Goal: Book appointment/travel/reservation

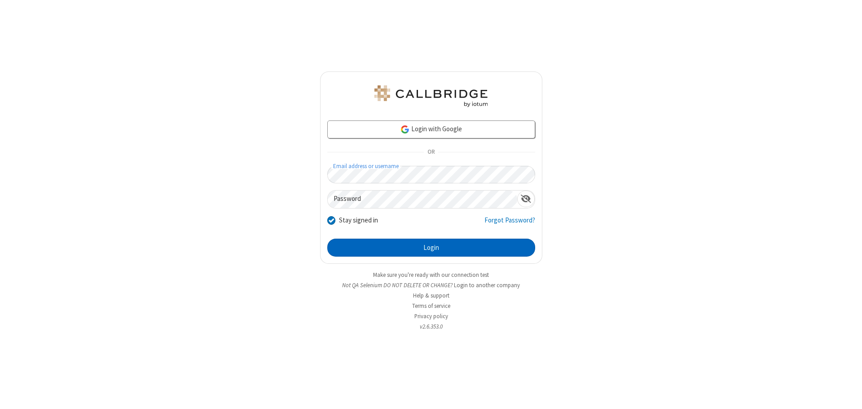
click at [431, 248] on button "Login" at bounding box center [431, 248] width 208 height 18
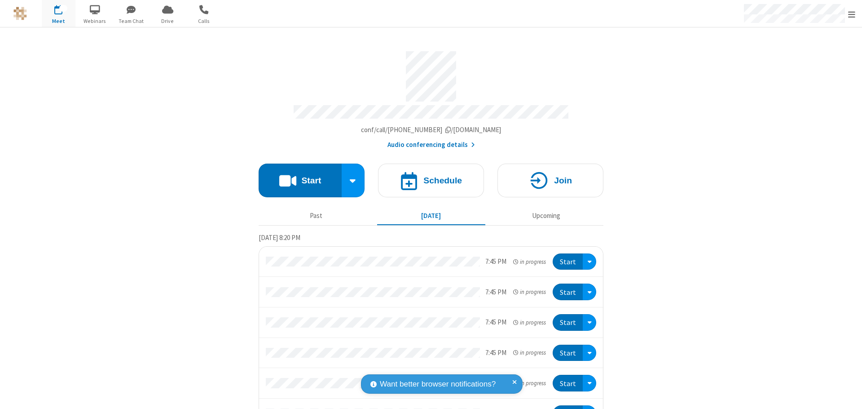
click at [852, 14] on span "Open menu" at bounding box center [852, 14] width 7 height 9
click at [58, 13] on span "button" at bounding box center [59, 9] width 34 height 15
click at [428, 176] on h4 "Schedule" at bounding box center [443, 180] width 39 height 9
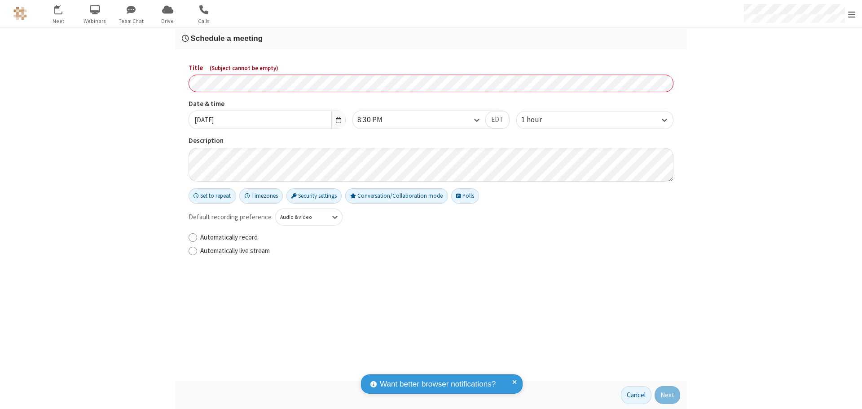
click at [431, 38] on h3 "Schedule a meeting" at bounding box center [431, 38] width 499 height 9
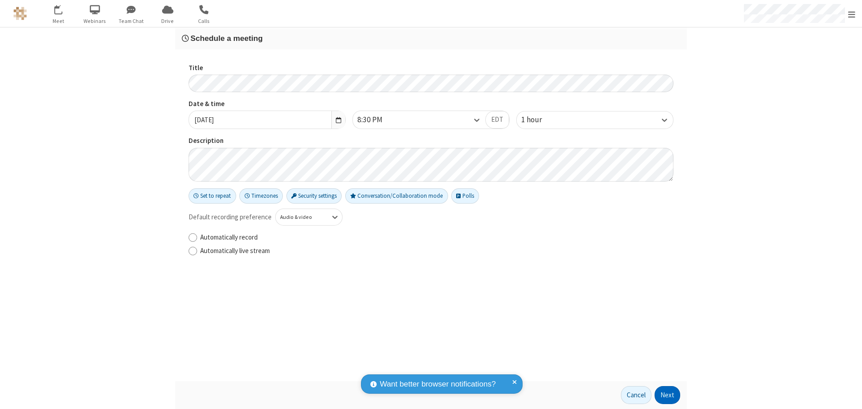
click at [668, 395] on button "Next" at bounding box center [668, 395] width 26 height 18
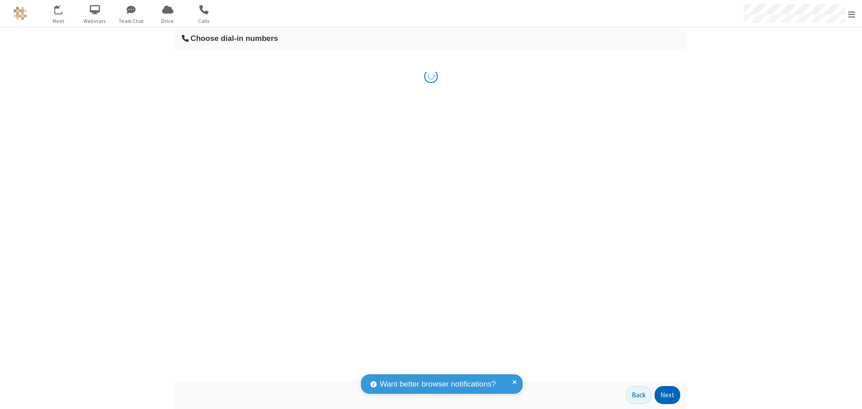
click at [668, 395] on button "Next" at bounding box center [668, 395] width 26 height 18
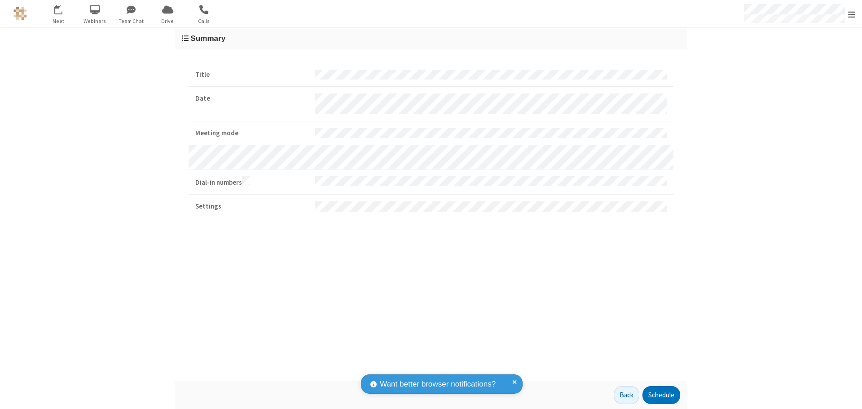
click at [661, 395] on button "Schedule" at bounding box center [662, 395] width 38 height 18
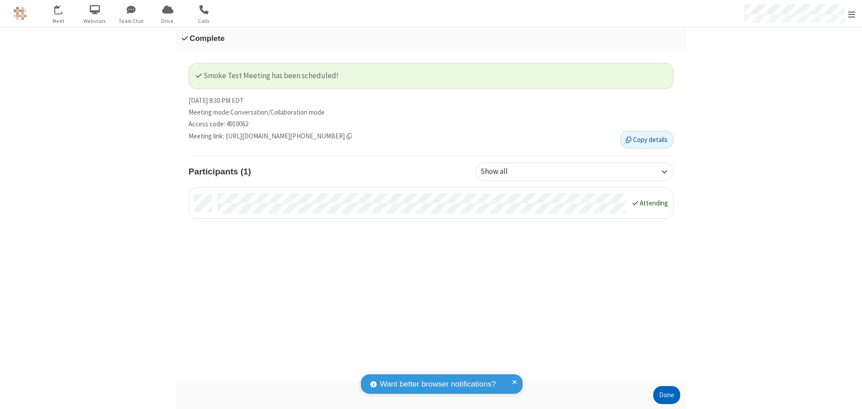
click at [667, 395] on button "Done" at bounding box center [667, 395] width 27 height 18
